Goal: Task Accomplishment & Management: Manage account settings

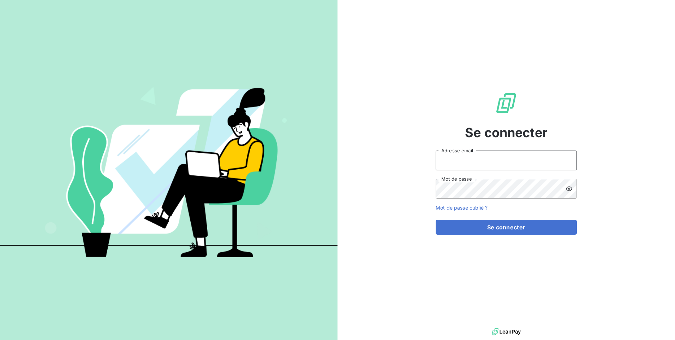
click at [468, 162] on input "Adresse email" at bounding box center [506, 160] width 141 height 20
type input "recouvrement@copytop.com"
click at [436, 220] on button "Se connecter" at bounding box center [506, 227] width 141 height 15
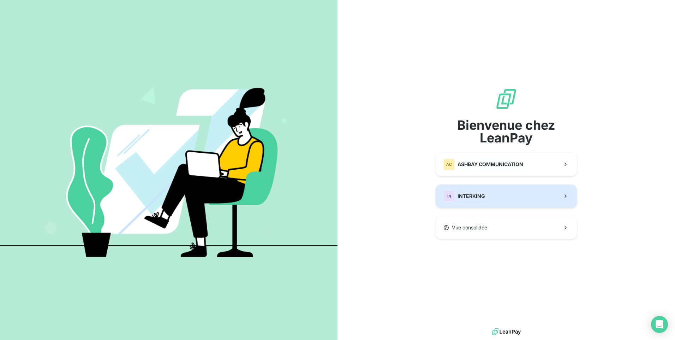
click at [459, 192] on div "IN INTERKING" at bounding box center [465, 195] width 42 height 11
